Goal: Check status: Check status

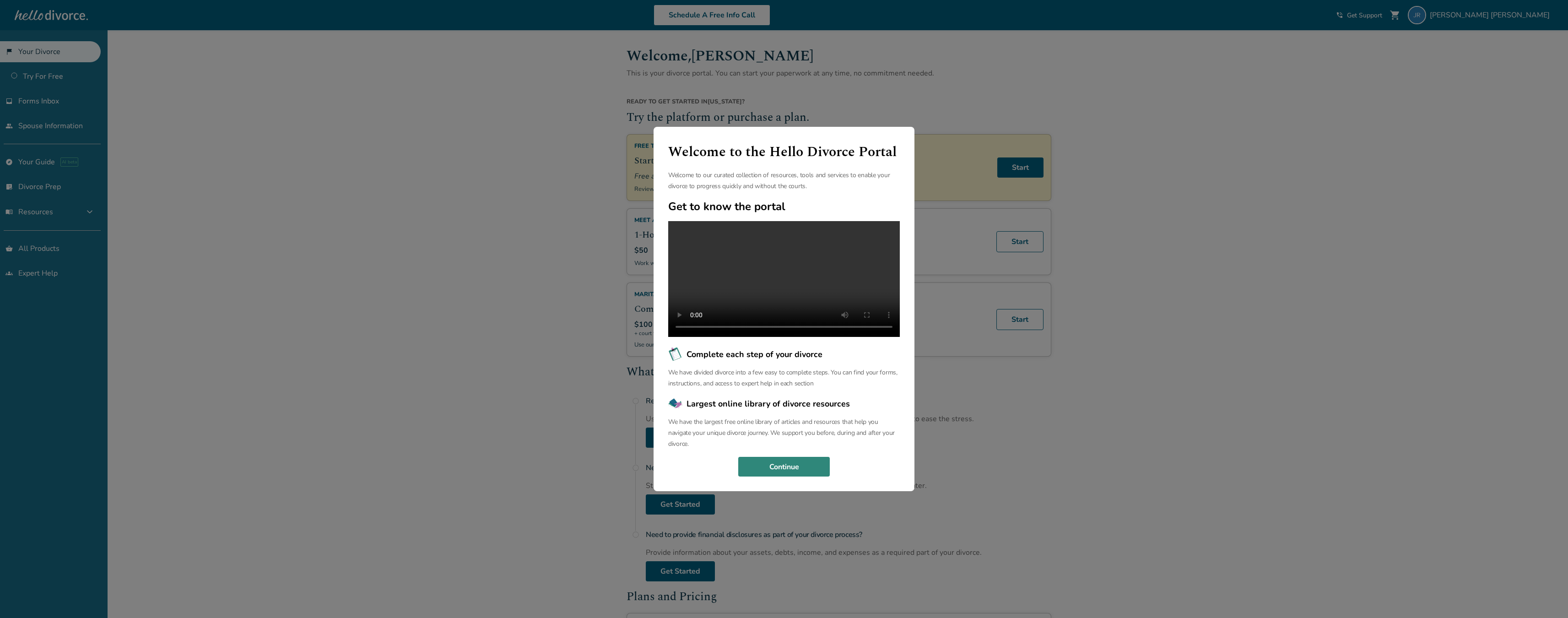
click at [800, 465] on button "Continue" at bounding box center [784, 466] width 91 height 20
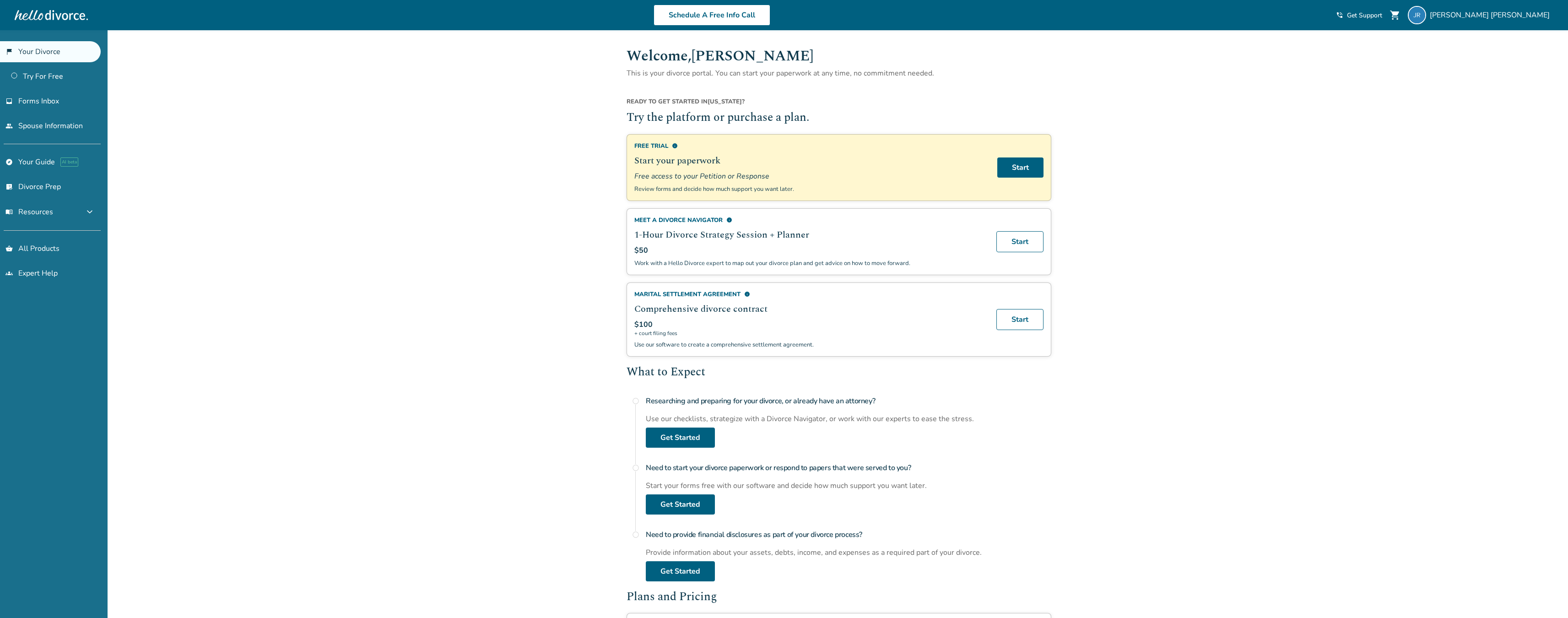
click at [550, 249] on div "Added to cart Welcome, [PERSON_NAME] This is your divorce portal. You can start…" at bounding box center [784, 521] width 1568 height 982
click at [61, 105] on link "inbox Forms Inbox" at bounding box center [50, 101] width 100 height 21
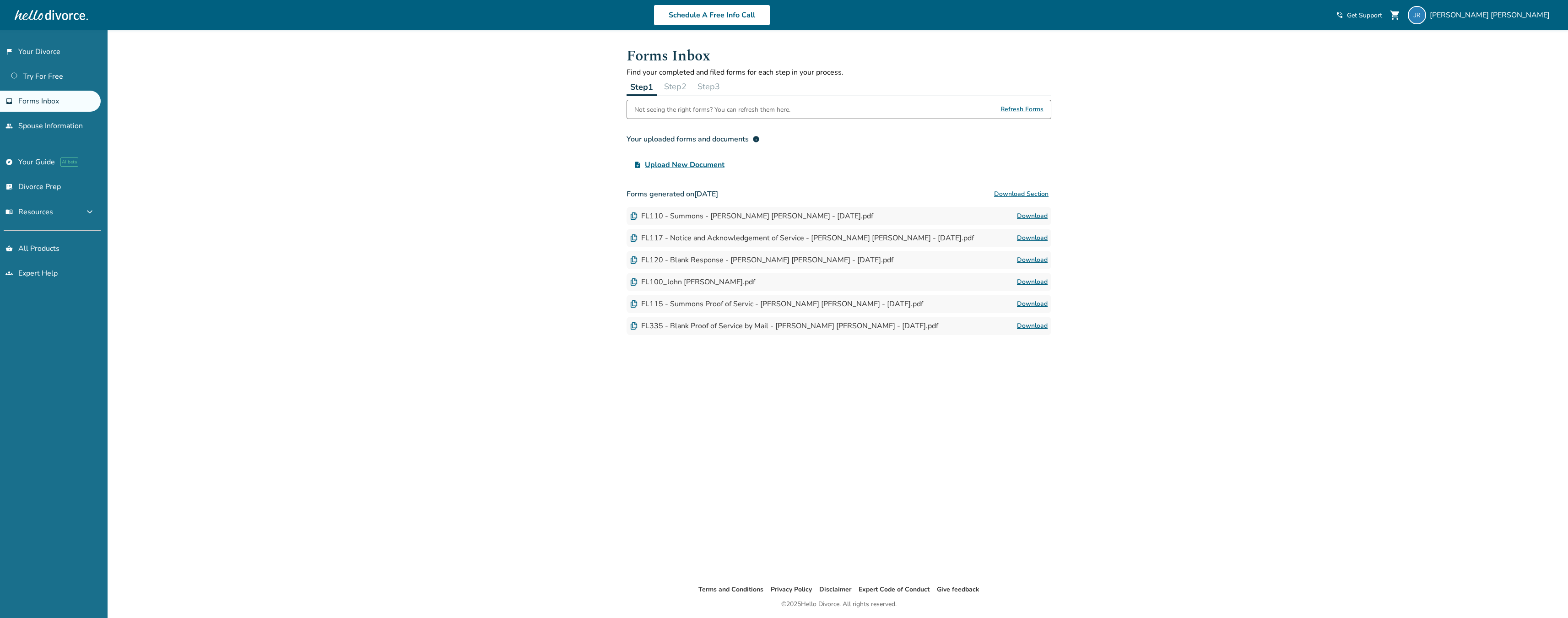
click at [880, 214] on div "FL110 - Summons - [PERSON_NAME] [PERSON_NAME] - [DATE].pdf Download" at bounding box center [839, 216] width 425 height 18
drag, startPoint x: 727, startPoint y: 214, endPoint x: 680, endPoint y: 218, distance: 47.2
click at [725, 214] on div "FL110 - Summons - [PERSON_NAME] [PERSON_NAME] - [DATE].pdf" at bounding box center [751, 216] width 243 height 10
click at [659, 216] on div "FL110 - Summons - [PERSON_NAME] [PERSON_NAME] - [DATE].pdf" at bounding box center [751, 216] width 243 height 10
click at [34, 56] on link "flag_2 Your Divorce" at bounding box center [50, 52] width 100 height 21
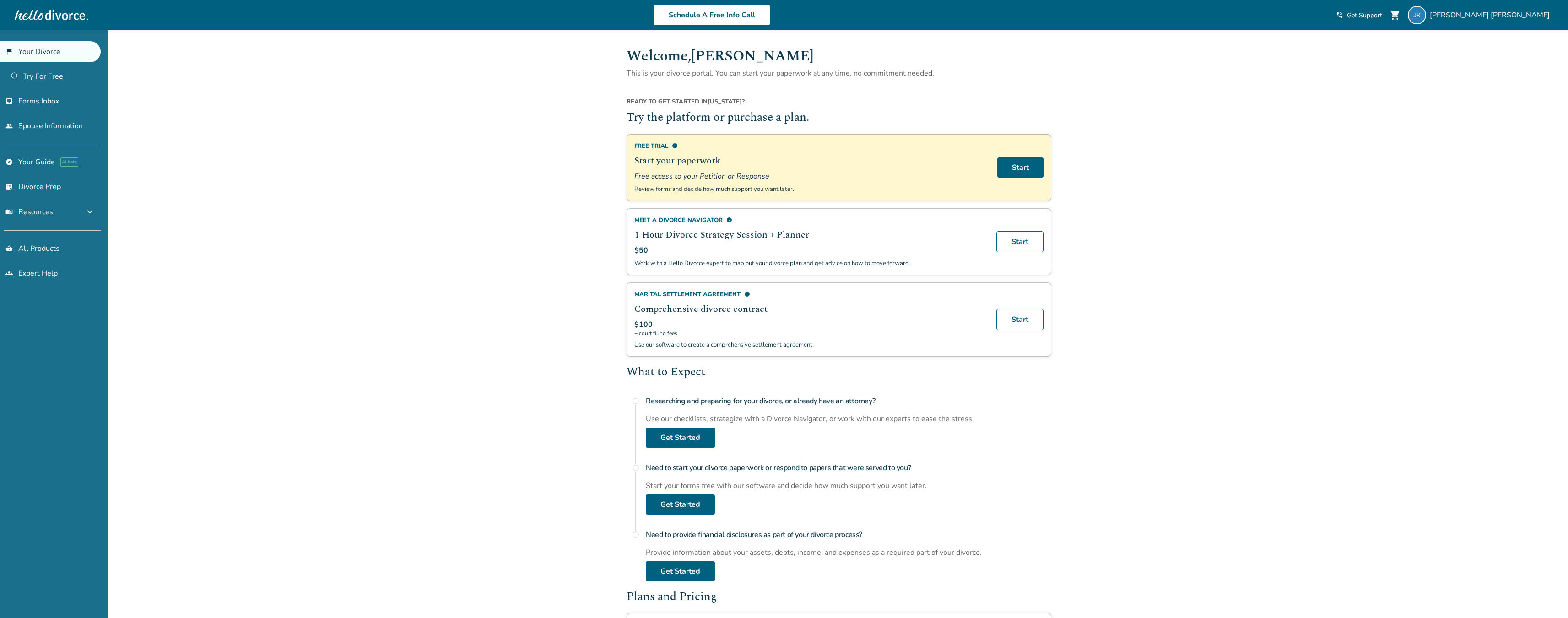
click at [582, 233] on div "Added to cart Welcome, [PERSON_NAME] This is your divorce portal. You can start…" at bounding box center [784, 611] width 1568 height 1162
click at [549, 198] on div "Added to cart Welcome, [PERSON_NAME] This is your divorce portal. You can start…" at bounding box center [784, 611] width 1568 height 1162
click at [345, 189] on div "Added to cart Welcome, [PERSON_NAME] This is your divorce portal. You can start…" at bounding box center [784, 611] width 1568 height 1162
